Goal: Information Seeking & Learning: Learn about a topic

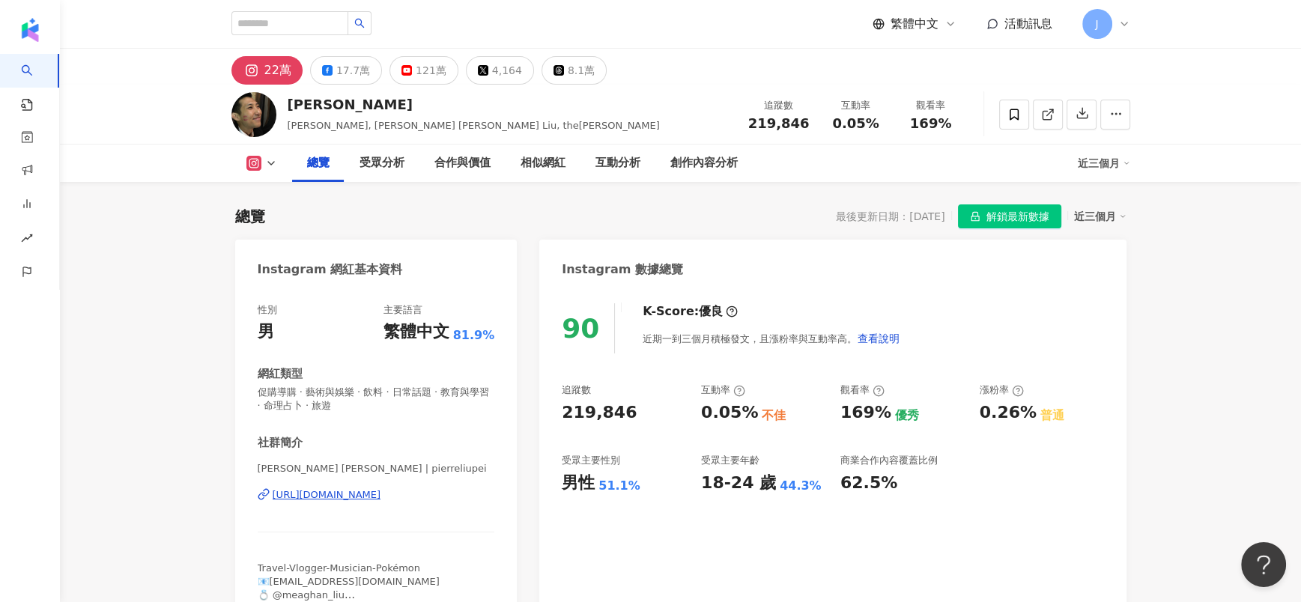
scroll to position [91, 0]
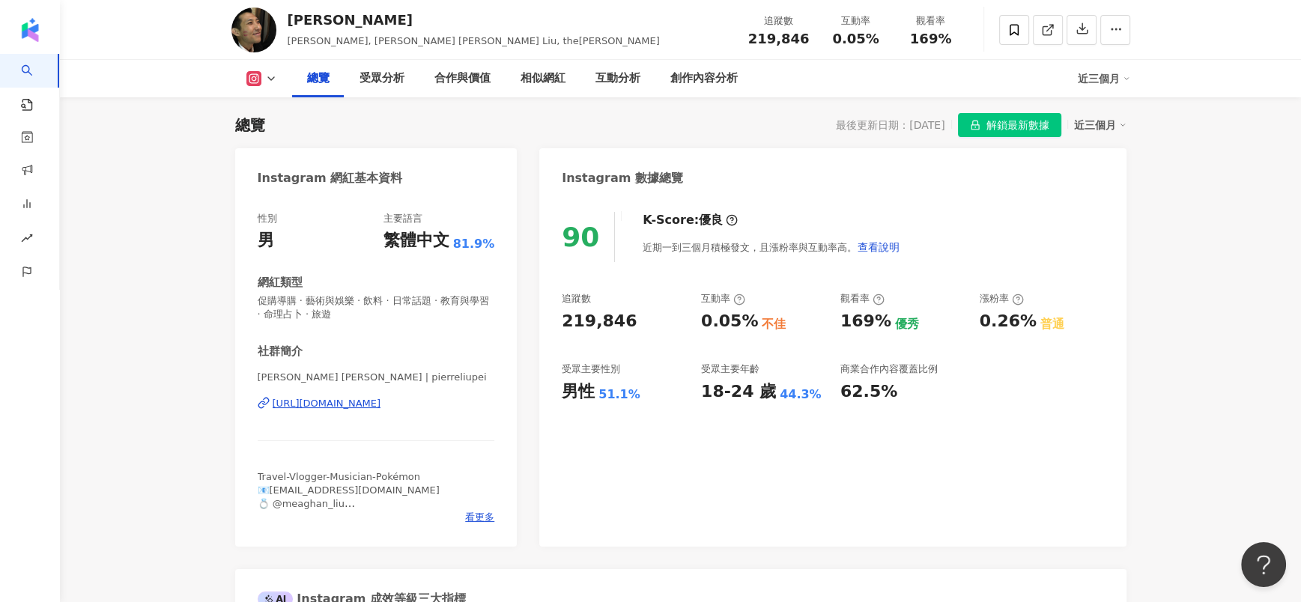
drag, startPoint x: 1184, startPoint y: 314, endPoint x: 1171, endPoint y: 311, distance: 12.9
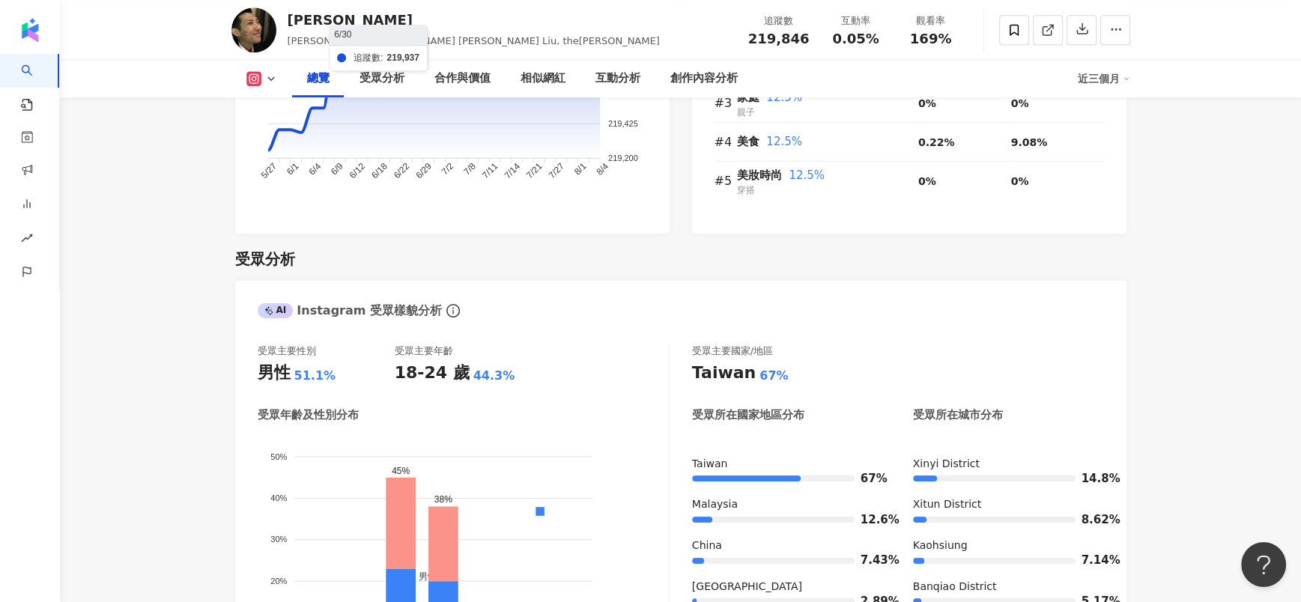
scroll to position [1439, 0]
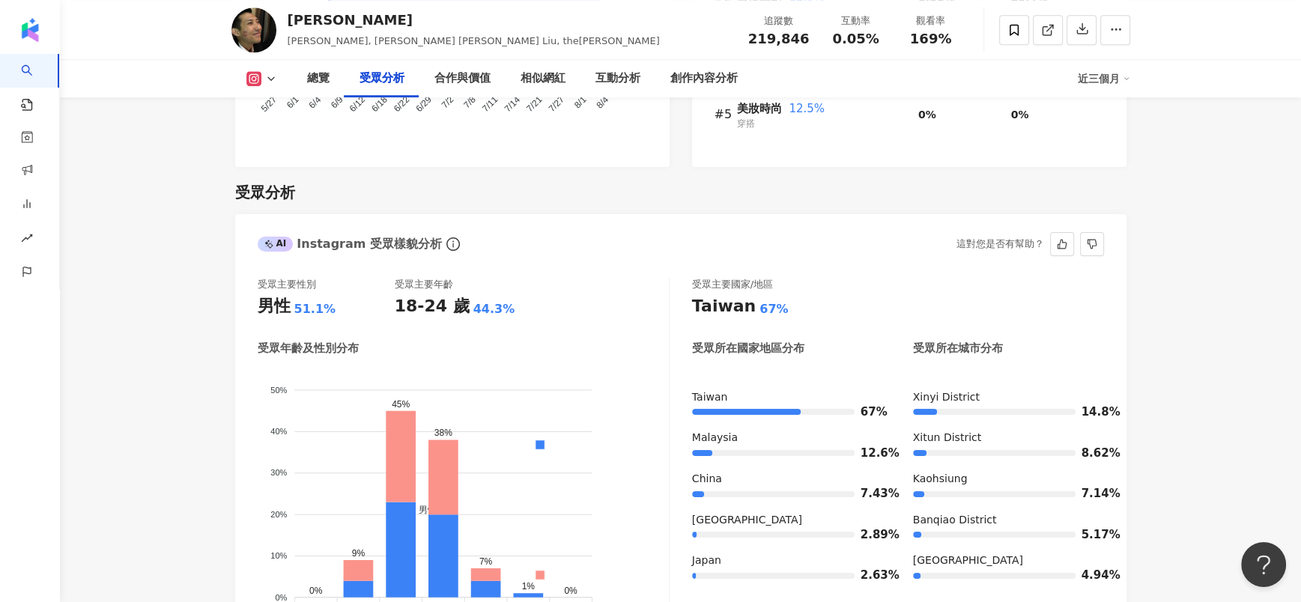
scroll to position [1215, 0]
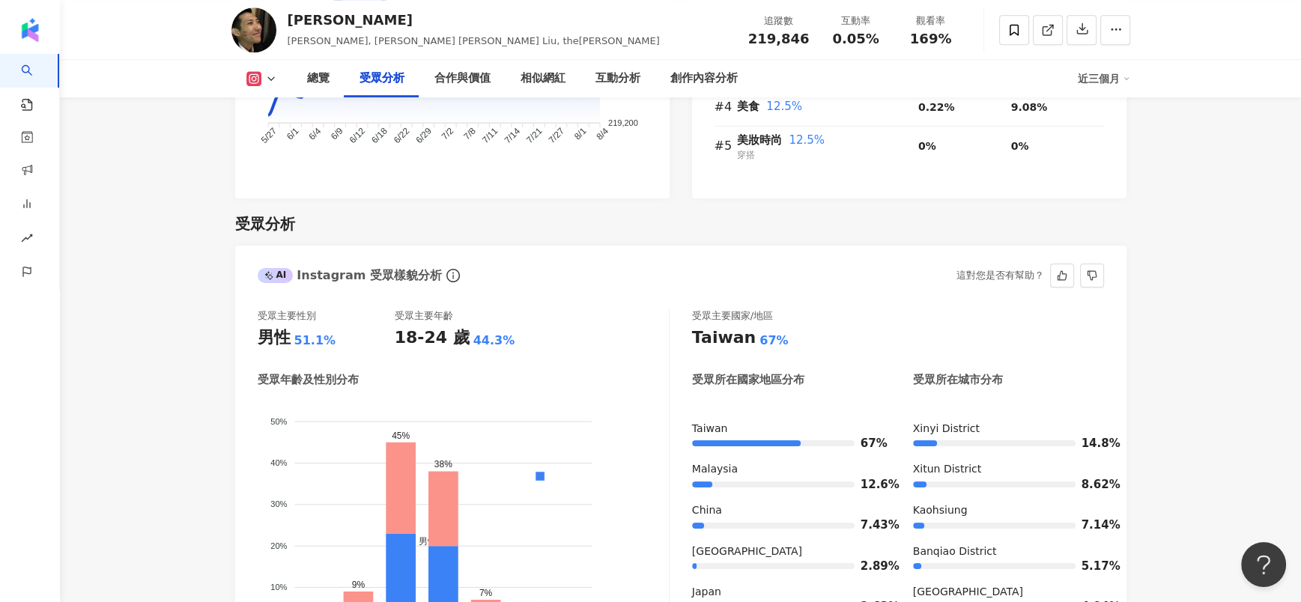
scroll to position [1327, 0]
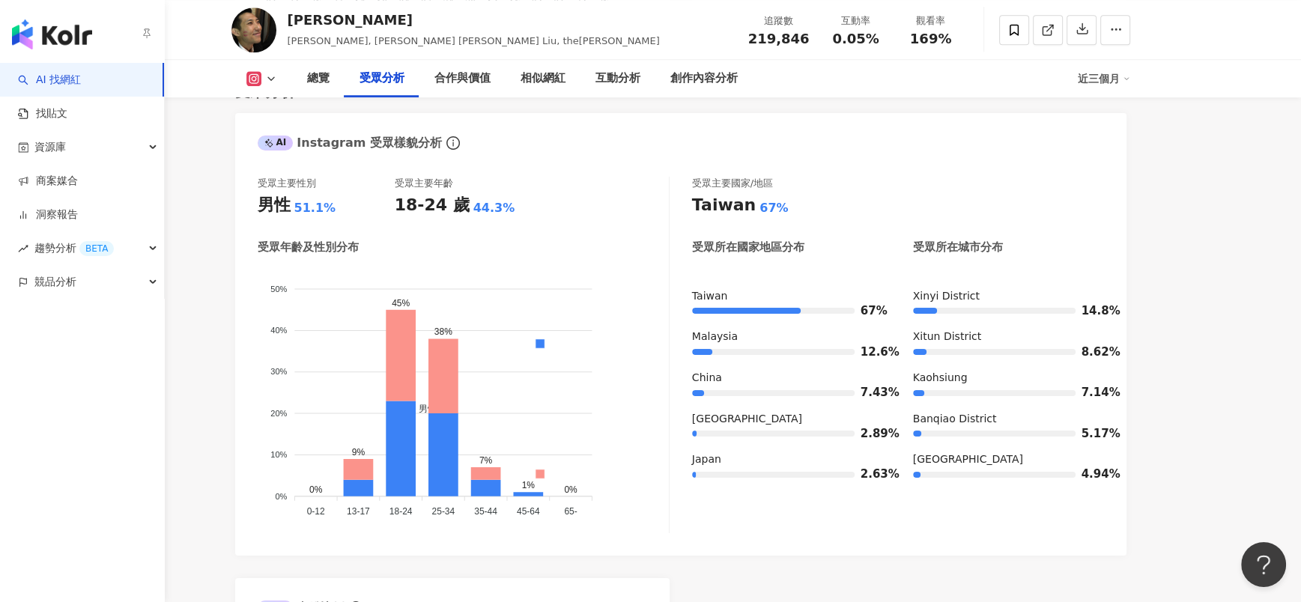
drag, startPoint x: 149, startPoint y: 386, endPoint x: 575, endPoint y: 490, distance: 438.7
click at [152, 386] on div "AI 找網紅 找貼文 資源庫 商案媒合 洞察報告 趨勢分析 BETA 競品分析" at bounding box center [82, 332] width 165 height 539
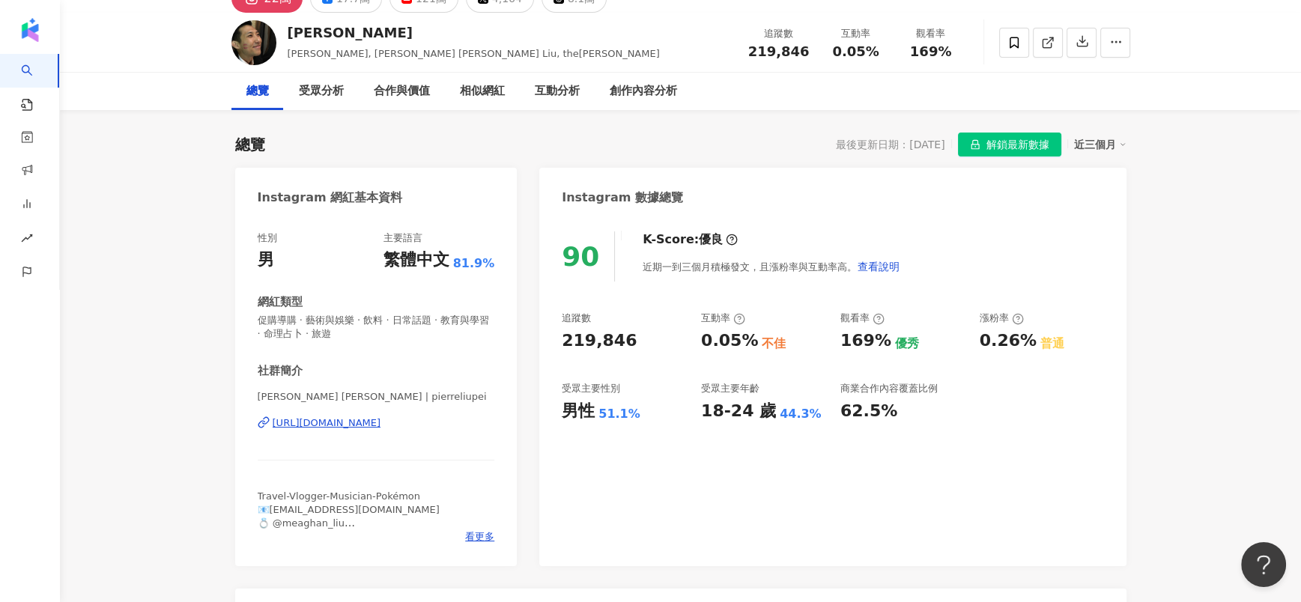
scroll to position [0, 0]
